Goal: Task Accomplishment & Management: Manage account settings

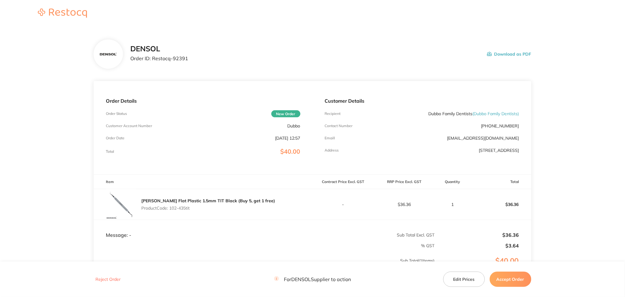
click at [505, 280] on button "Accept Order" at bounding box center [511, 279] width 42 height 15
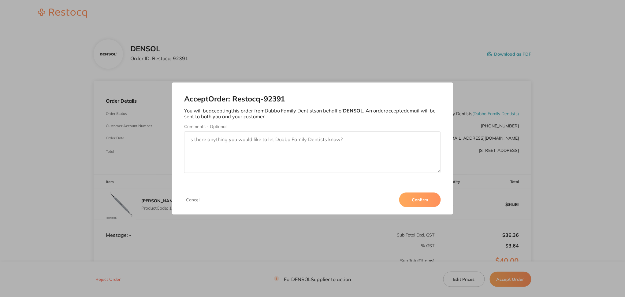
click at [421, 201] on button "Confirm" at bounding box center [420, 200] width 42 height 15
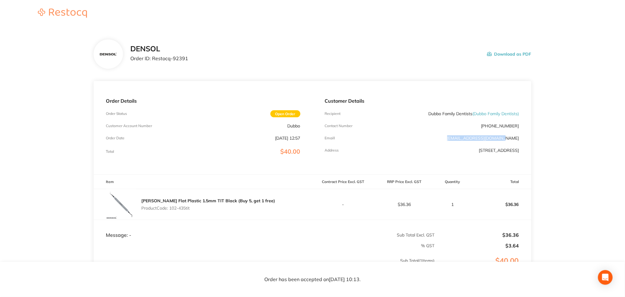
drag, startPoint x: 524, startPoint y: 136, endPoint x: 466, endPoint y: 139, distance: 57.9
click at [466, 139] on div "Customer Details Recipient Dubbo Family Dentists ( Dubbo Family Dentists ) Cont…" at bounding box center [422, 128] width 219 height 94
copy link "[EMAIL_ADDRESS][DOMAIN_NAME]"
click at [505, 56] on button "Download as PDF" at bounding box center [509, 54] width 44 height 19
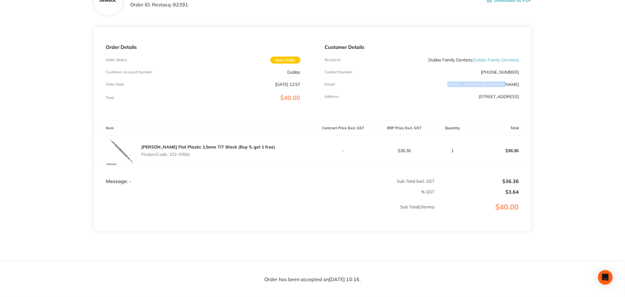
scroll to position [24, 0]
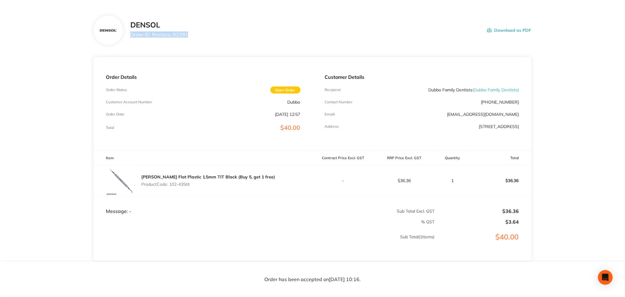
drag, startPoint x: 188, startPoint y: 35, endPoint x: 129, endPoint y: 35, distance: 58.1
click at [129, 35] on div "DENSOL Order ID: Restocq- 92391 Download as PDF" at bounding box center [312, 30] width 437 height 29
copy p "Order ID: Restocq- 92391"
